Goal: Learn about a topic

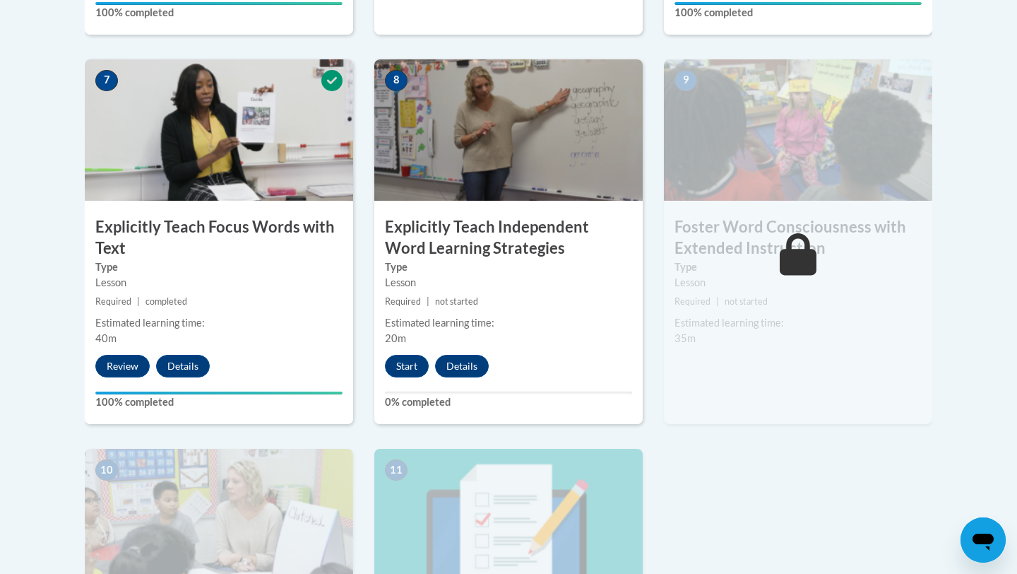
scroll to position [1210, 0]
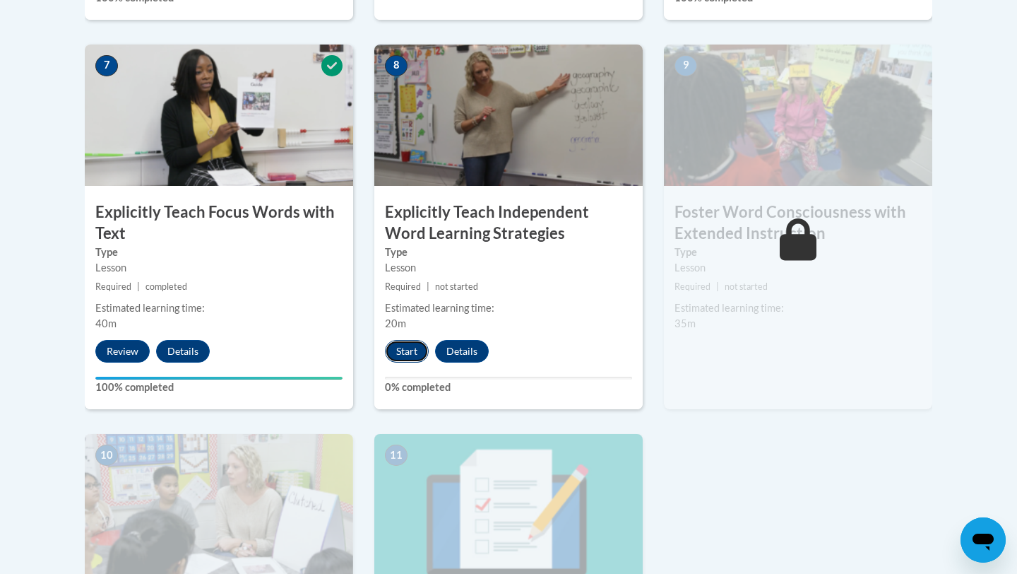
click at [401, 349] on button "Start" at bounding box center [407, 351] width 44 height 23
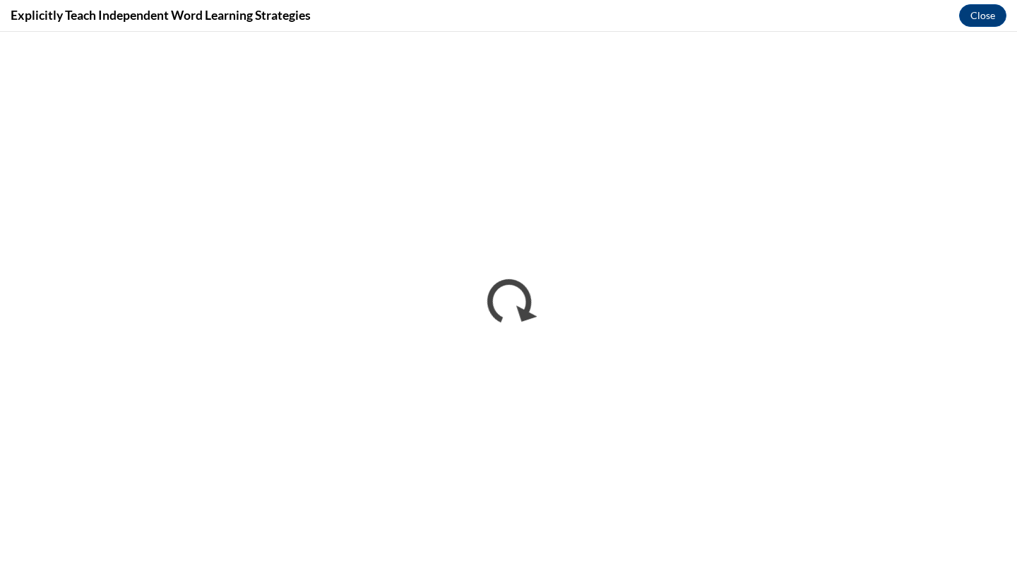
scroll to position [0, 0]
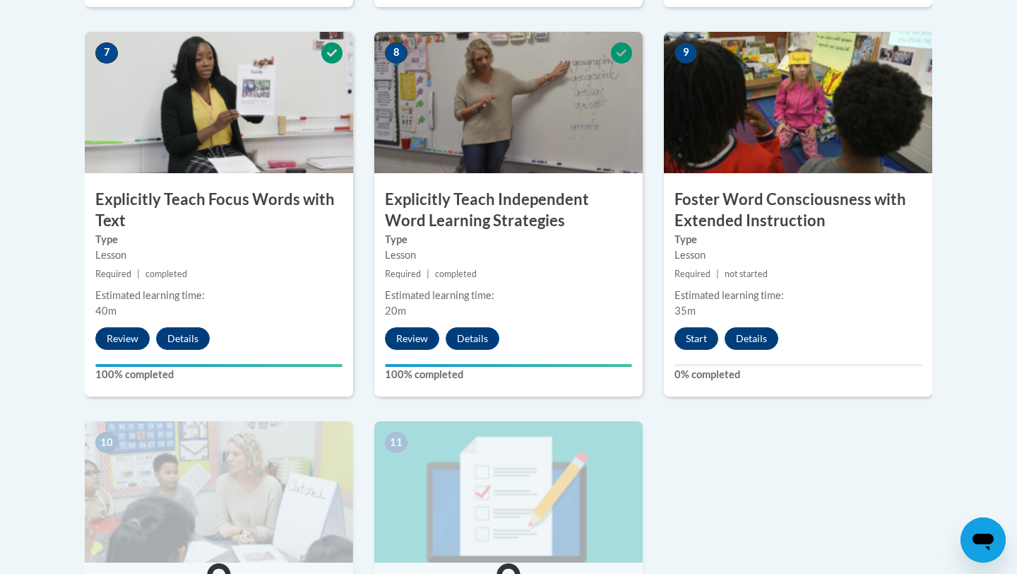
scroll to position [1225, 0]
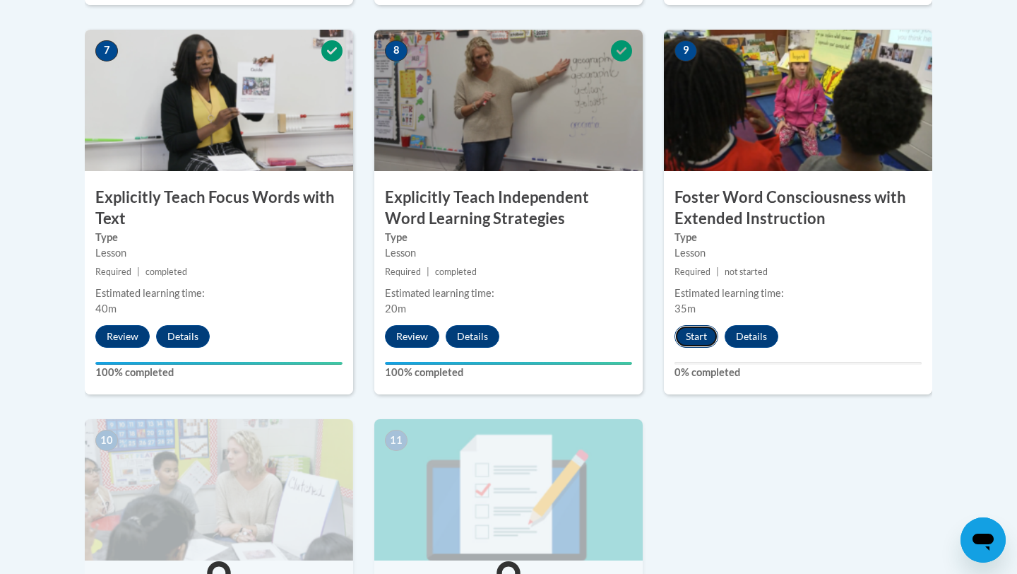
click at [705, 335] on button "Start" at bounding box center [697, 336] width 44 height 23
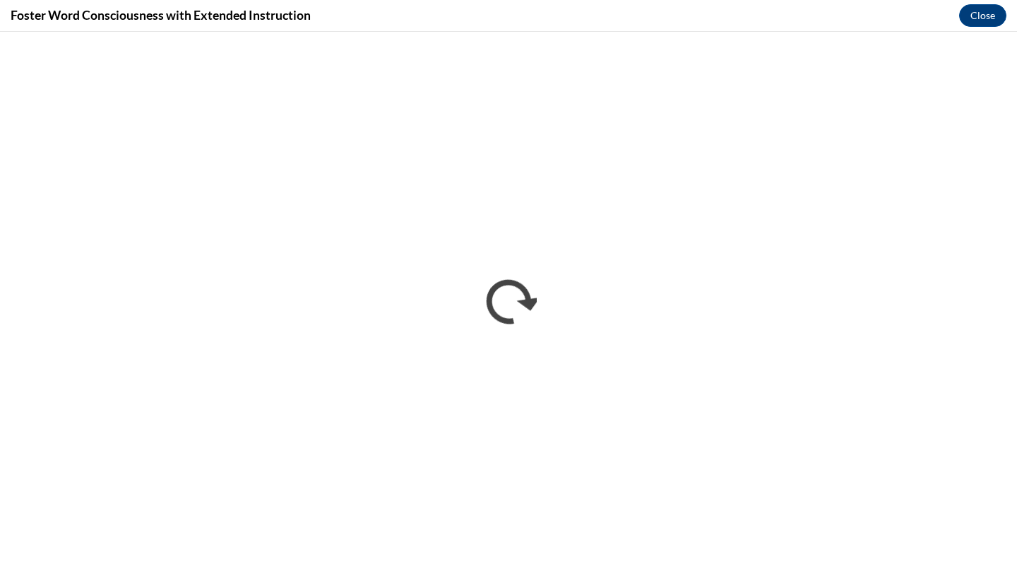
scroll to position [0, 0]
